Goal: Find specific page/section: Find specific page/section

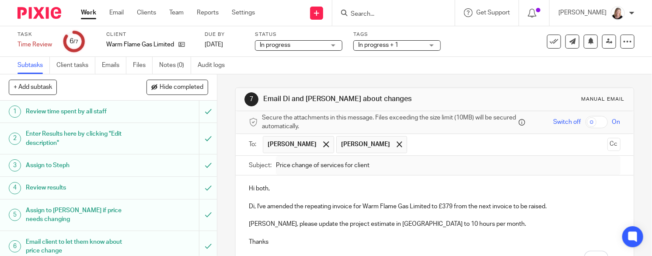
scroll to position [63, 0]
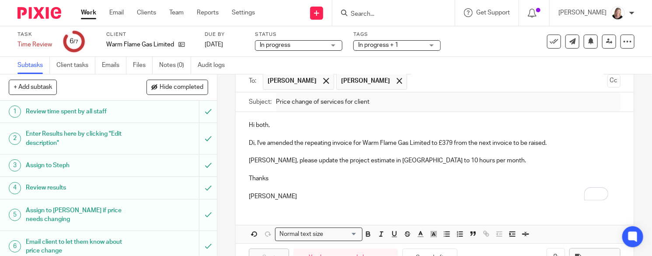
click at [399, 15] on input "Search" at bounding box center [389, 14] width 79 height 8
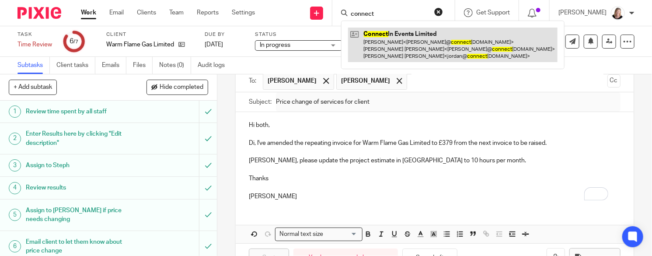
type input "connect"
click at [394, 36] on link at bounding box center [452, 45] width 209 height 35
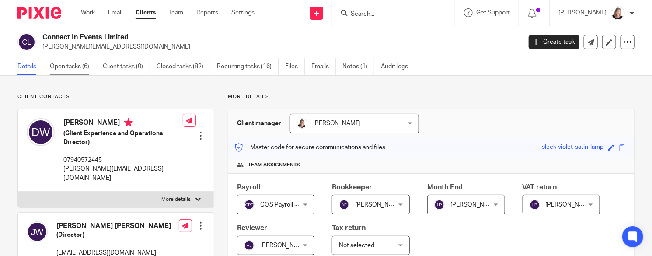
click at [72, 69] on link "Open tasks (6)" at bounding box center [73, 66] width 46 height 17
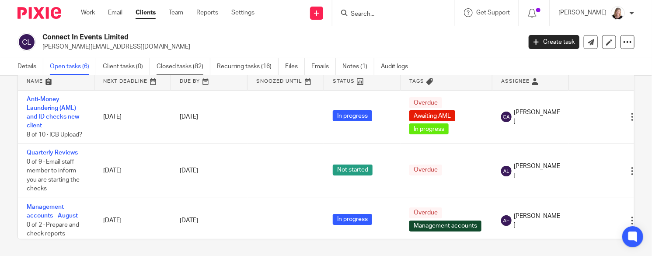
click at [189, 66] on link "Closed tasks (82)" at bounding box center [183, 66] width 54 height 17
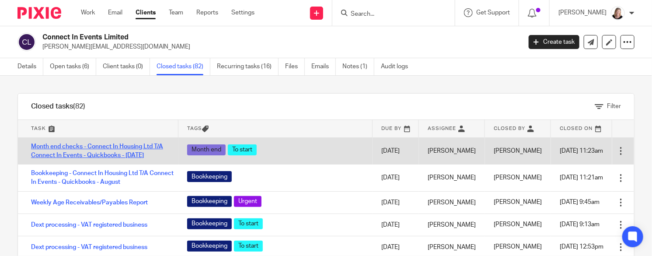
click at [71, 158] on link "Month end checks - Connect In Housing Ltd T/A Connect In Events - Quickbooks - …" at bounding box center [97, 150] width 132 height 15
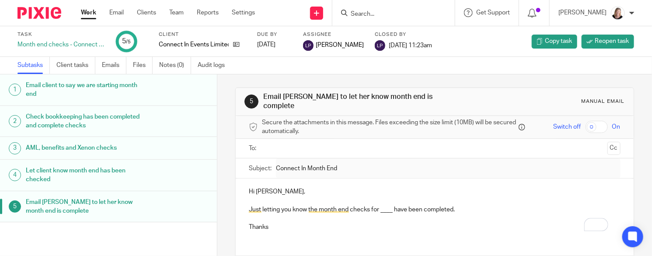
click at [68, 117] on h1 "Check bookkeeping has been completed and complete checks" at bounding box center [87, 121] width 122 height 22
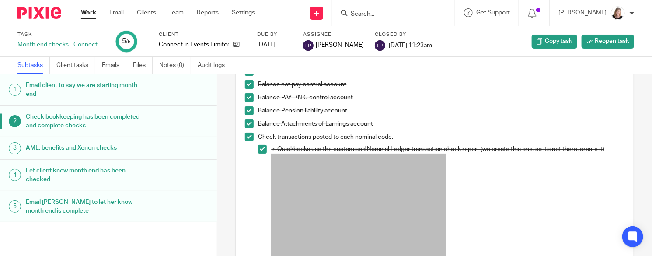
scroll to position [164, 0]
